Goal: Use online tool/utility: Utilize a website feature to perform a specific function

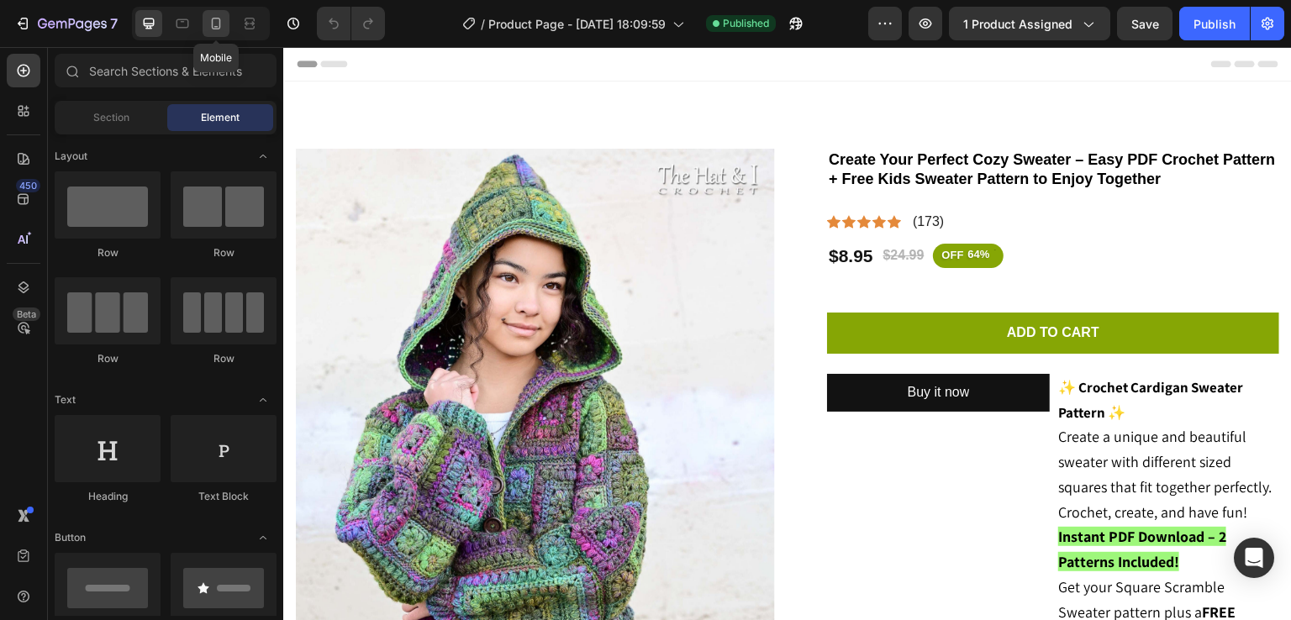
click at [212, 34] on div at bounding box center [216, 23] width 27 height 27
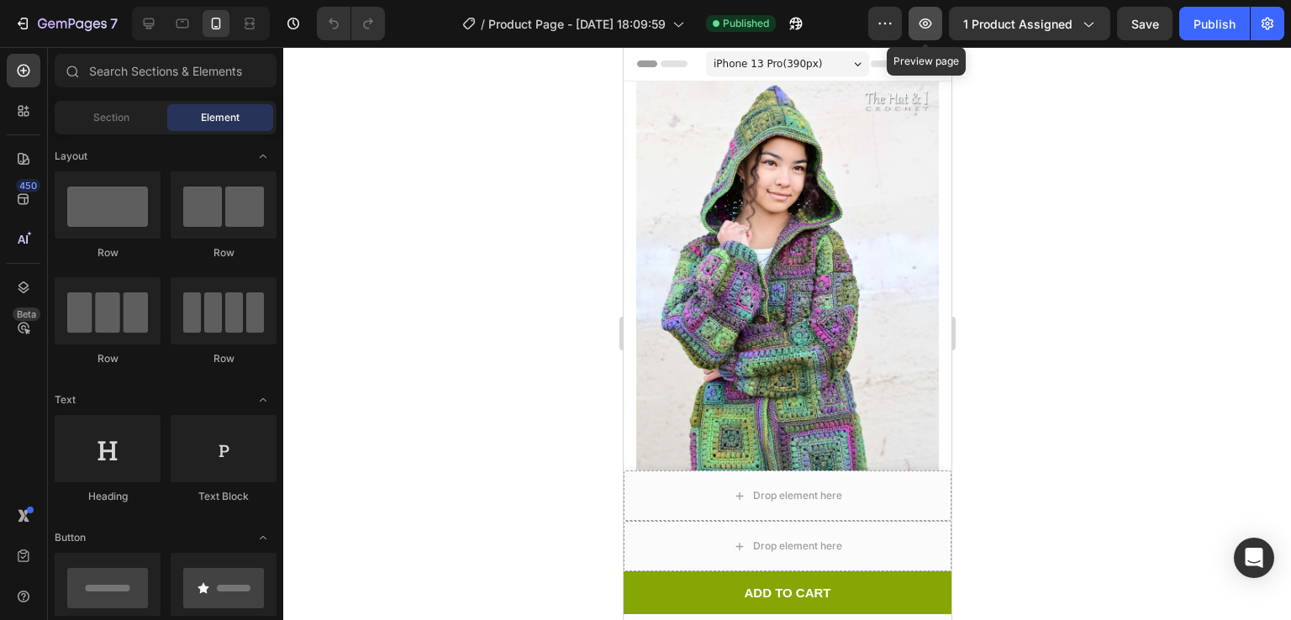
click at [932, 19] on icon "button" at bounding box center [925, 23] width 17 height 17
click at [931, 16] on icon "button" at bounding box center [925, 23] width 17 height 17
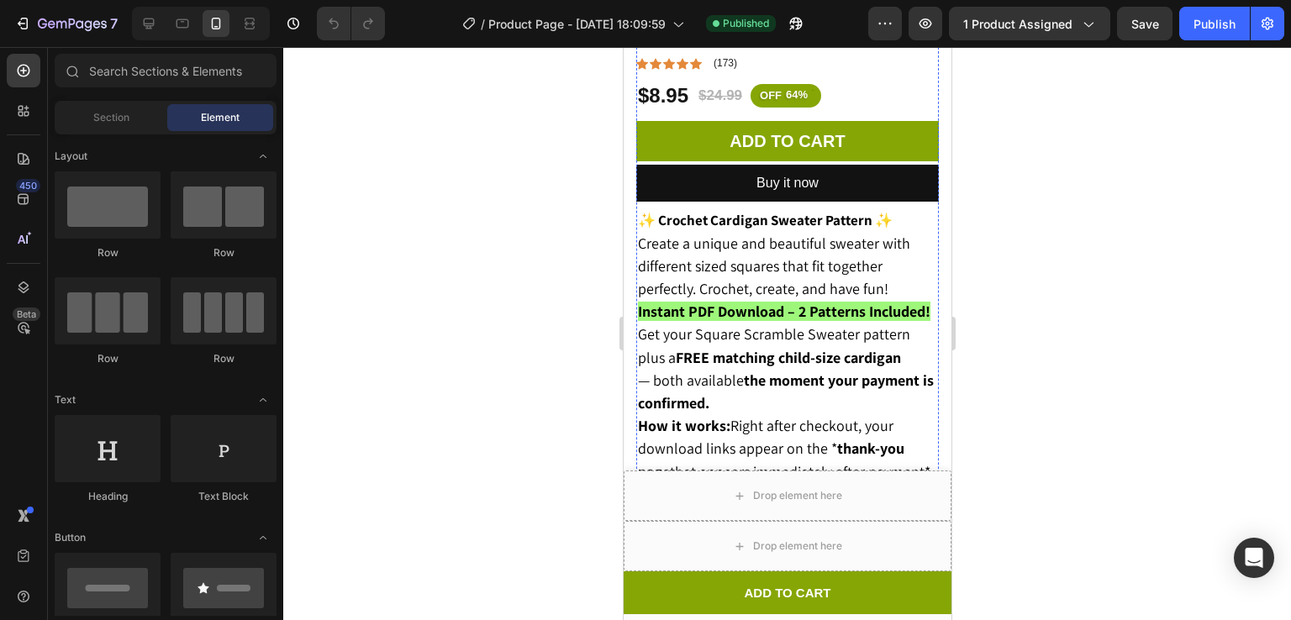
scroll to position [637, 0]
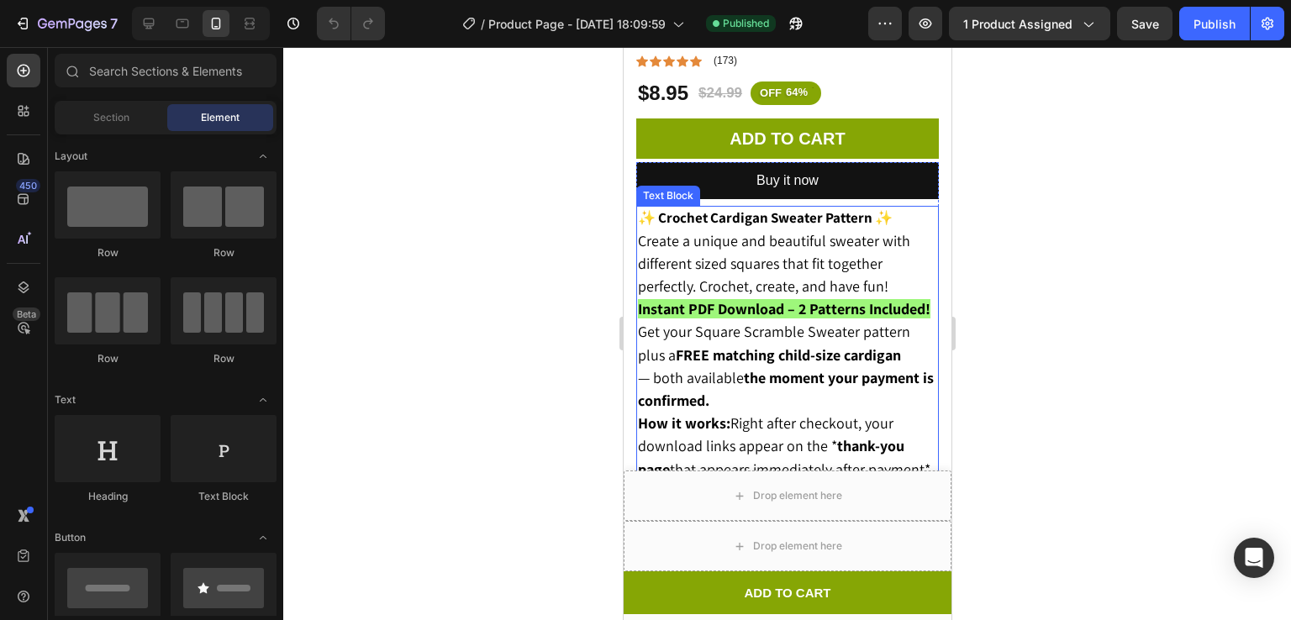
click at [904, 264] on p "✨ Crochet Cardigan Sweater Pattern ✨ Create a unique and beautiful sweater with…" at bounding box center [786, 253] width 299 height 91
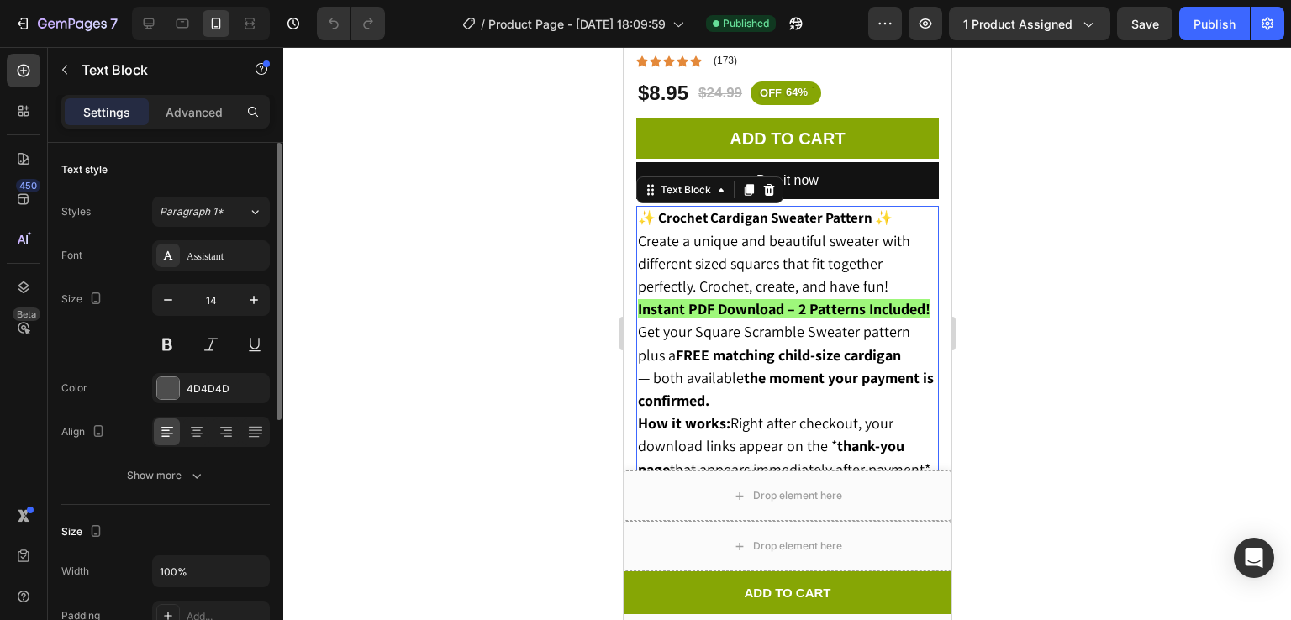
scroll to position [6, 0]
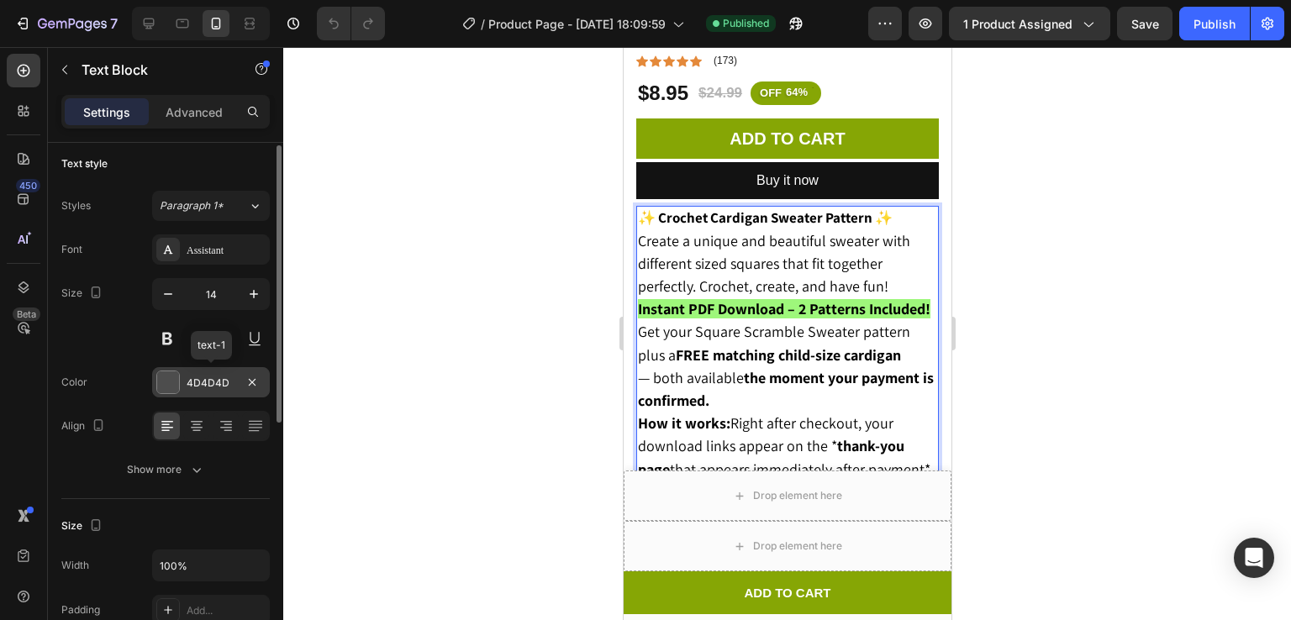
click at [161, 389] on div at bounding box center [168, 382] width 22 height 22
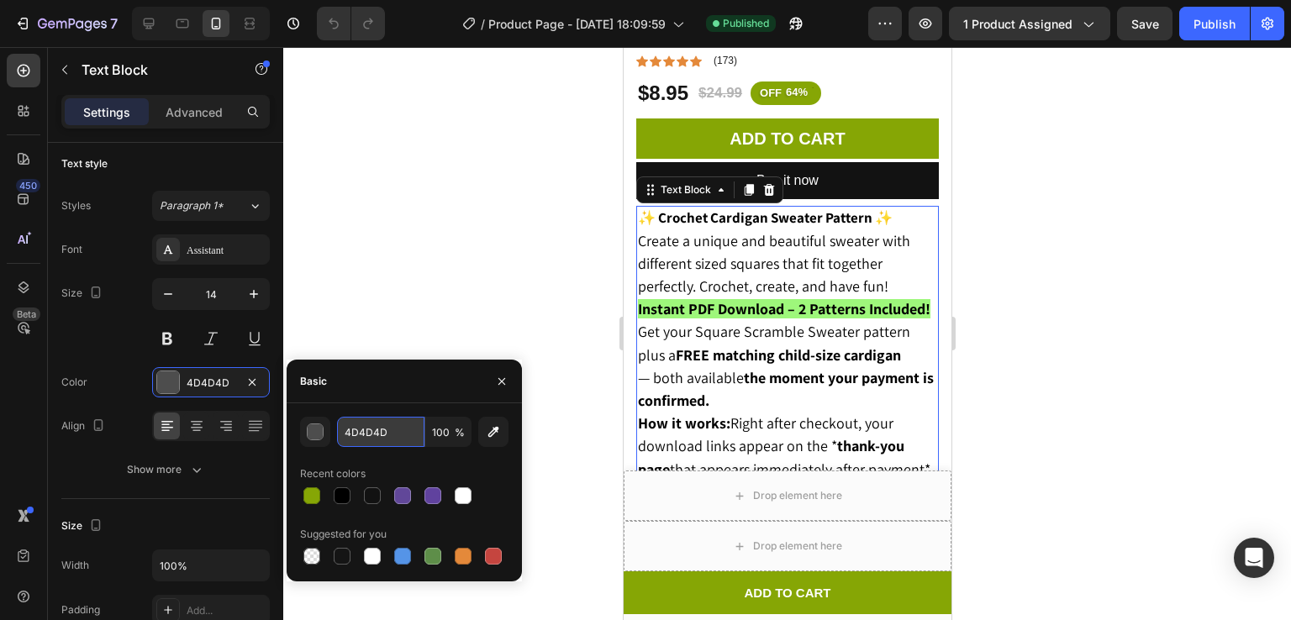
click at [394, 424] on input "4D4D4D" at bounding box center [380, 432] width 87 height 30
type input "à"
type input "000000"
click at [319, 428] on div "button" at bounding box center [316, 432] width 17 height 17
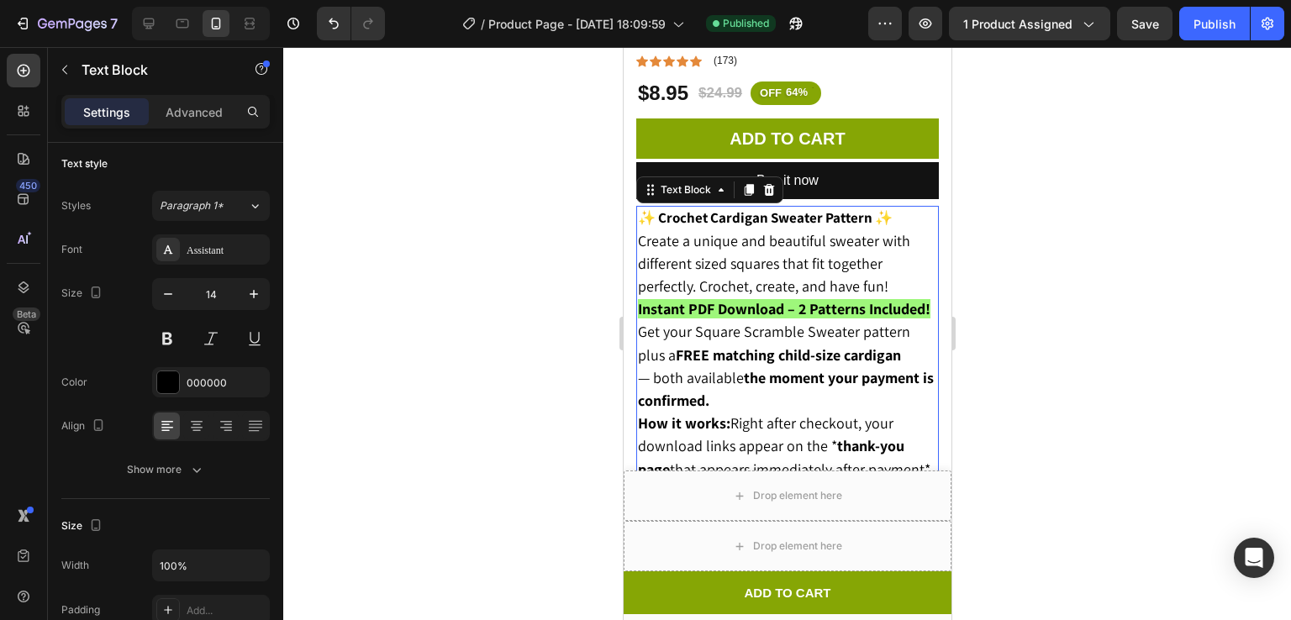
click at [452, 84] on div at bounding box center [787, 333] width 1008 height 573
click at [898, 230] on p "✨ Crochet Cardigan Sweater Pattern ✨ Create a unique and beautiful sweater with…" at bounding box center [786, 253] width 299 height 91
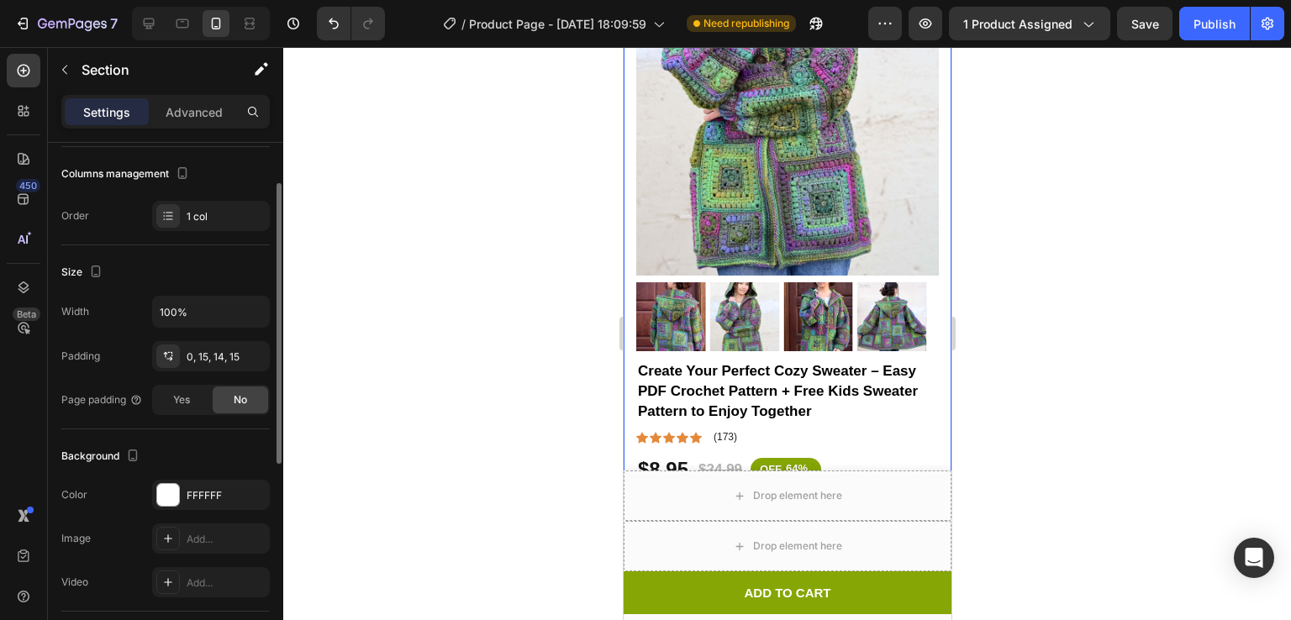
scroll to position [0, 0]
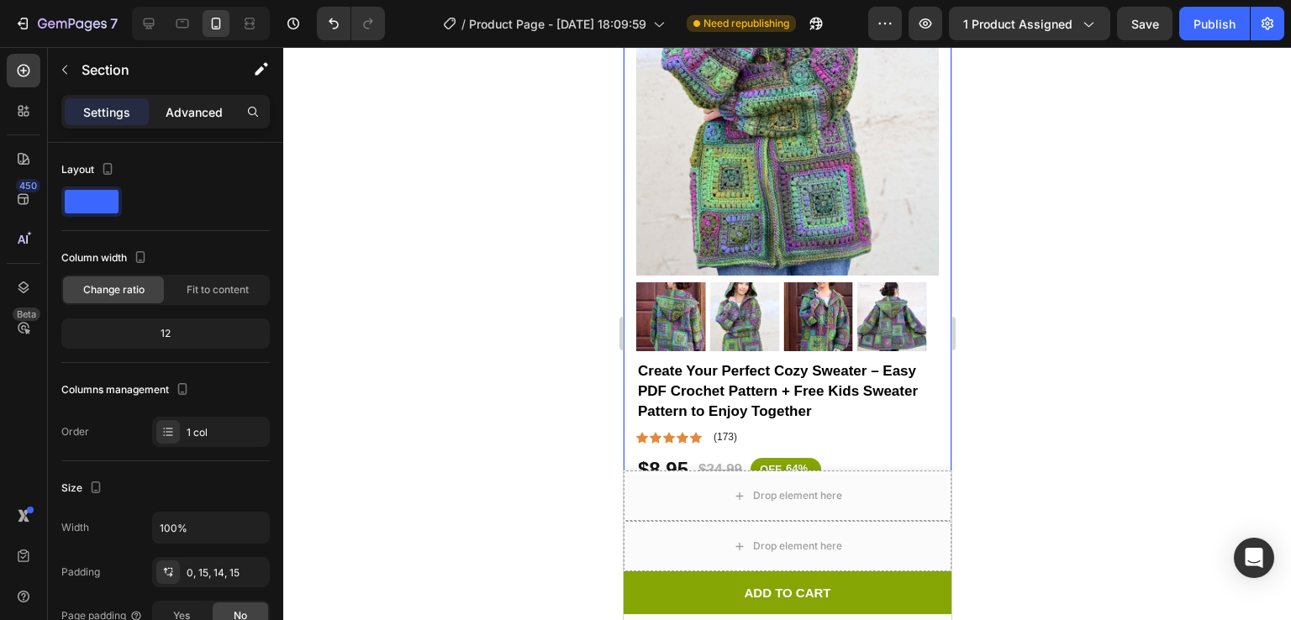
click at [204, 106] on p "Advanced" at bounding box center [194, 112] width 57 height 18
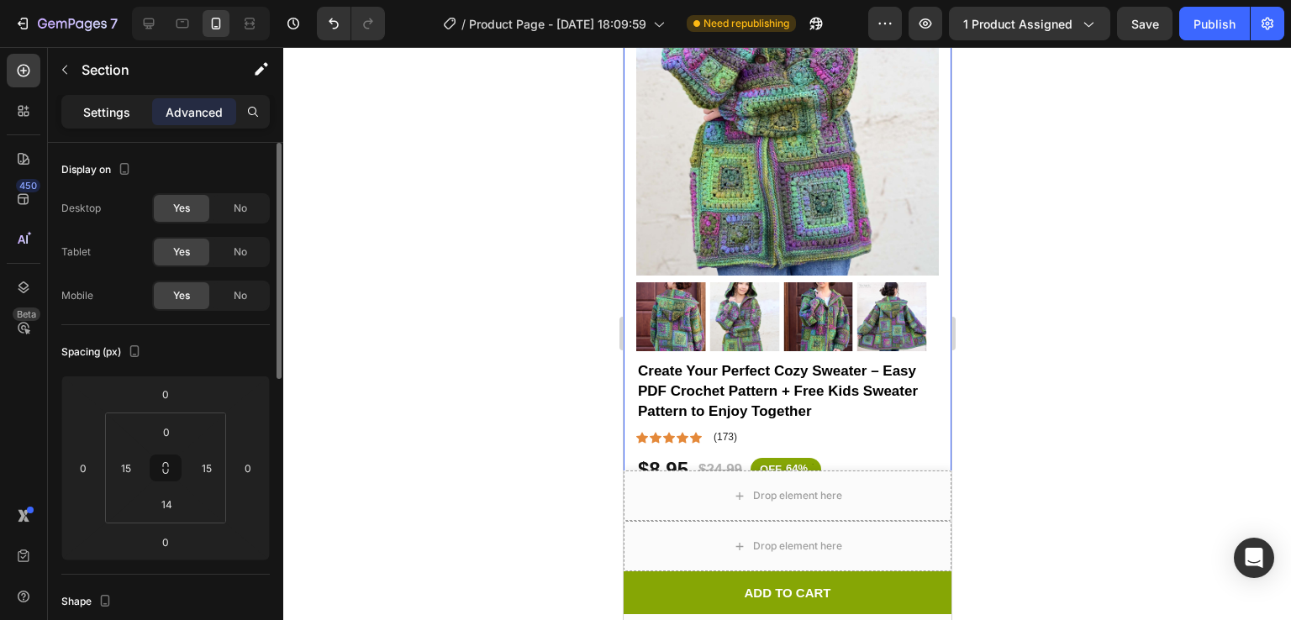
click at [124, 99] on div "Settings" at bounding box center [107, 111] width 84 height 27
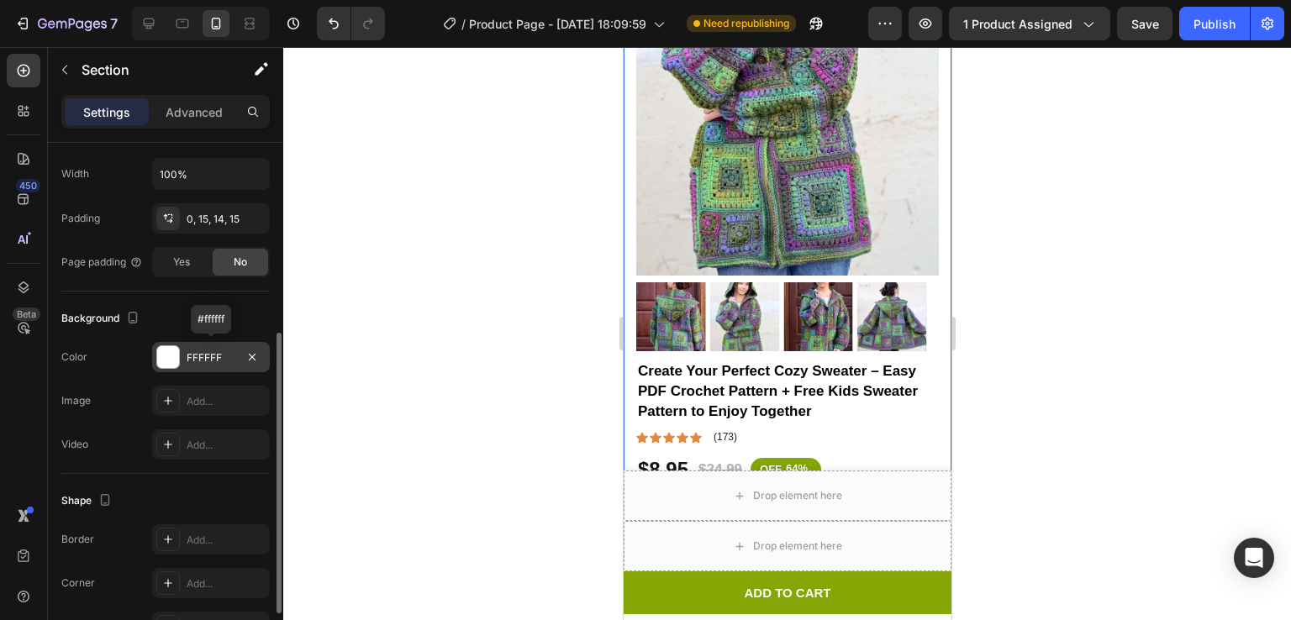
scroll to position [355, 0]
click at [219, 214] on div "0, 15, 14, 15" at bounding box center [211, 217] width 49 height 15
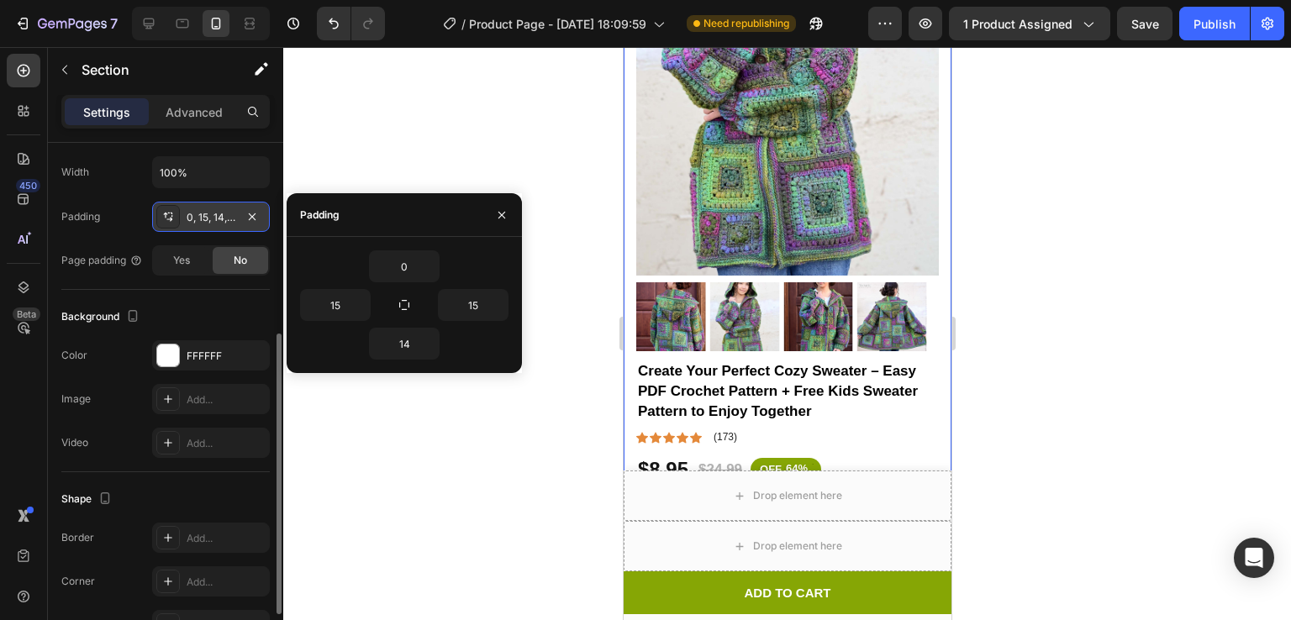
click at [219, 214] on div "0, 15, 14, 15" at bounding box center [211, 217] width 49 height 15
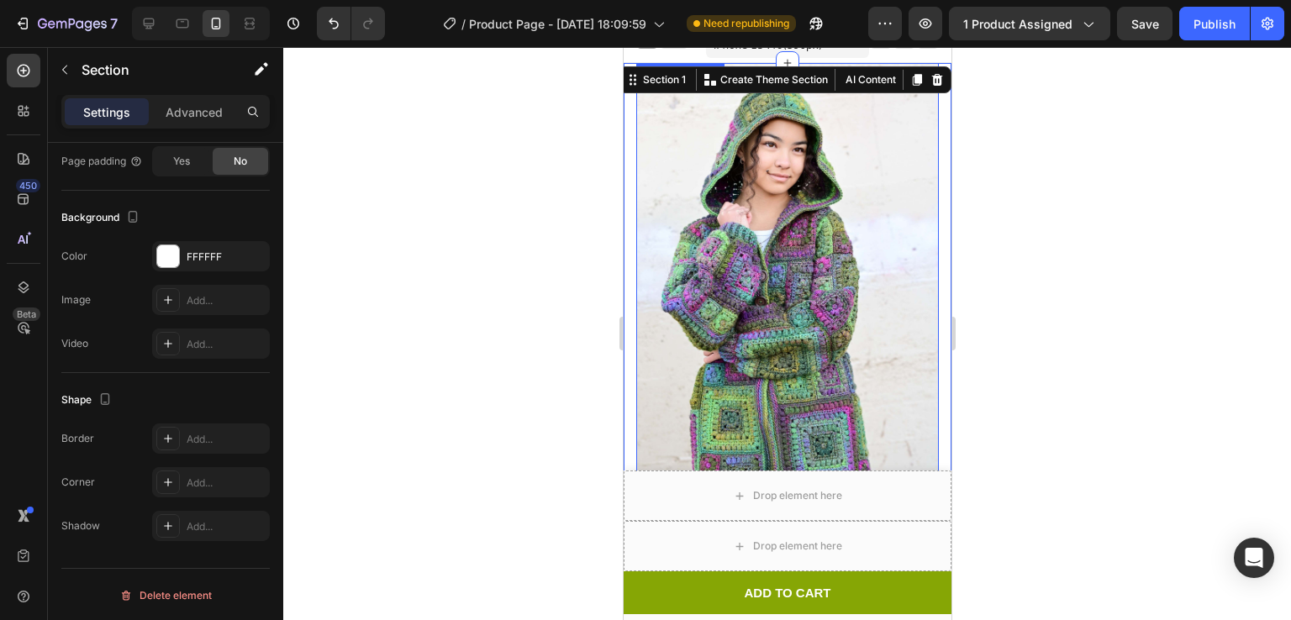
scroll to position [0, 0]
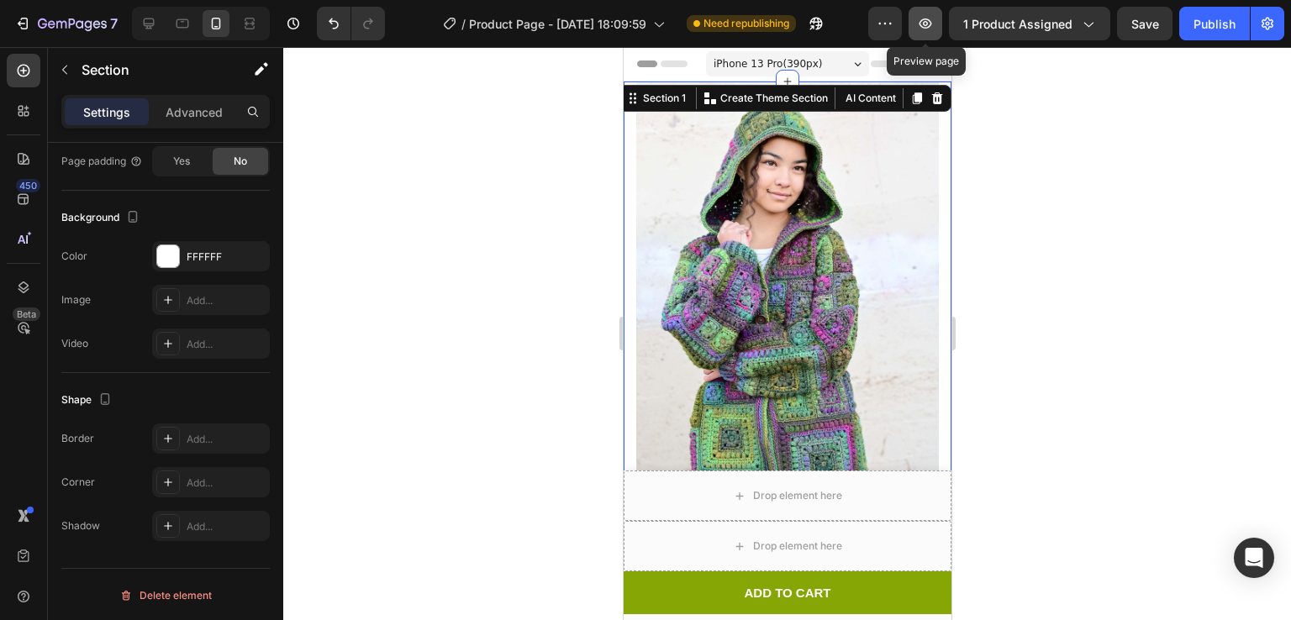
click at [942, 18] on button "button" at bounding box center [925, 24] width 34 height 34
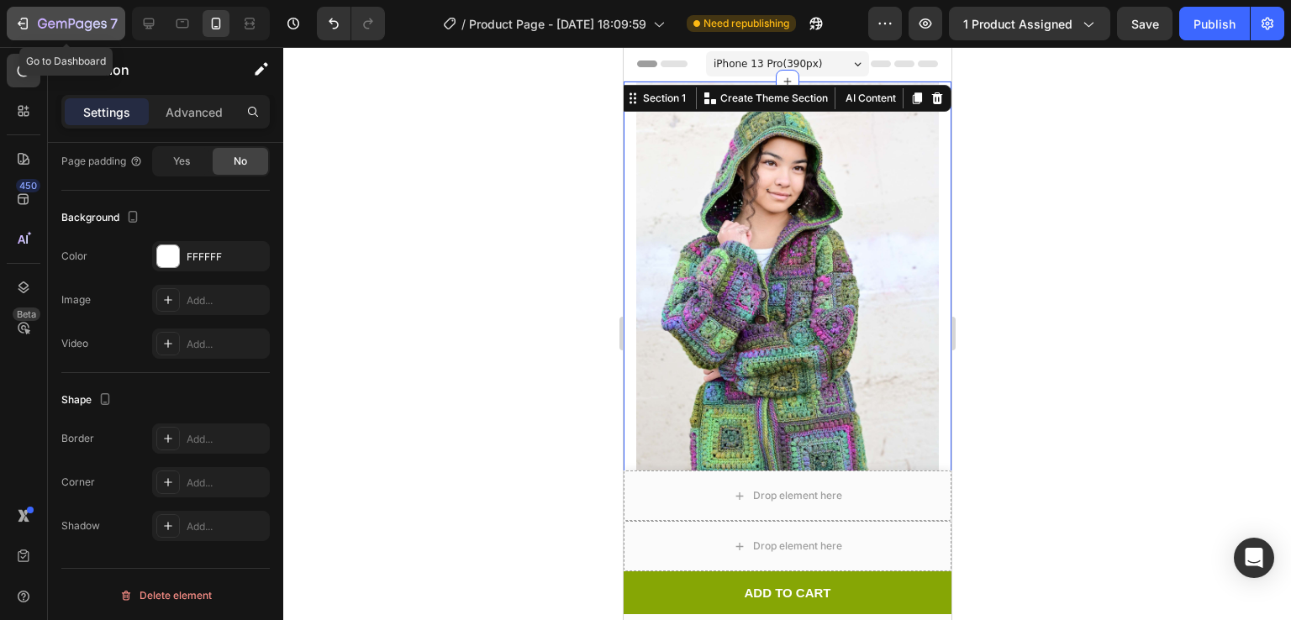
click at [64, 24] on icon "button" at bounding box center [72, 25] width 69 height 14
